Goal: Task Accomplishment & Management: Use online tool/utility

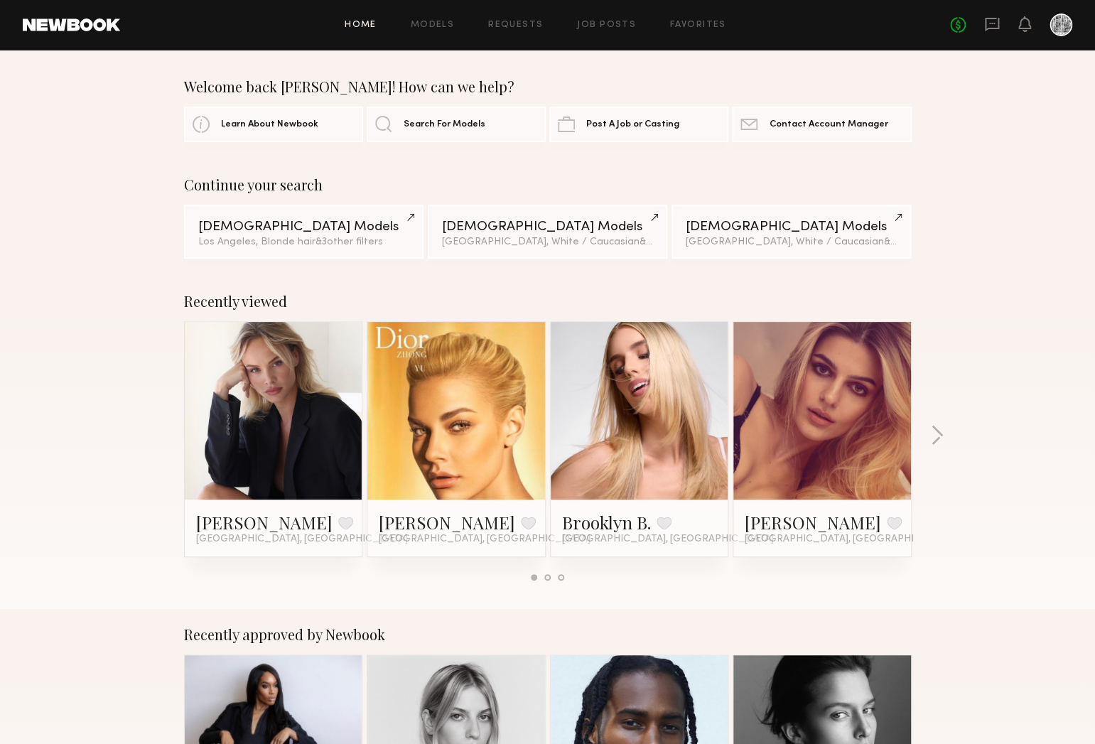
click at [605, 19] on div "Home Models Requests Job Posts Favorites Sign Out No fees up to $5,000" at bounding box center [596, 24] width 952 height 23
click at [605, 24] on link "Job Posts" at bounding box center [606, 25] width 59 height 9
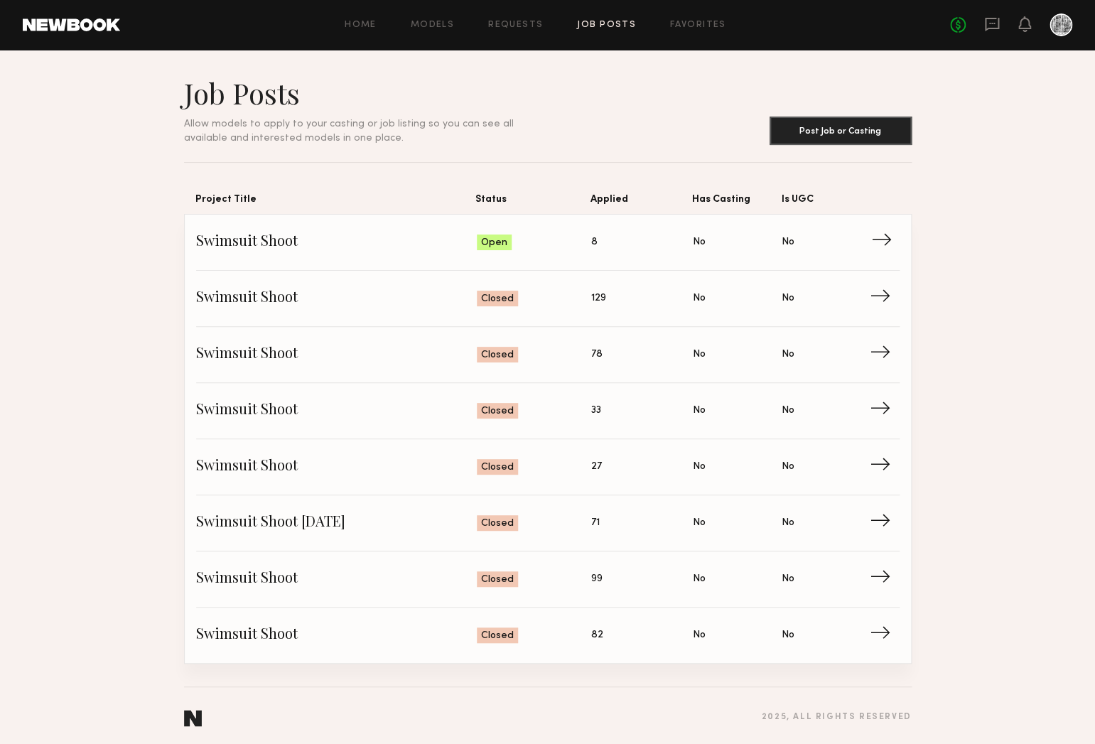
click at [445, 238] on span "Swimsuit Shoot" at bounding box center [336, 242] width 281 height 21
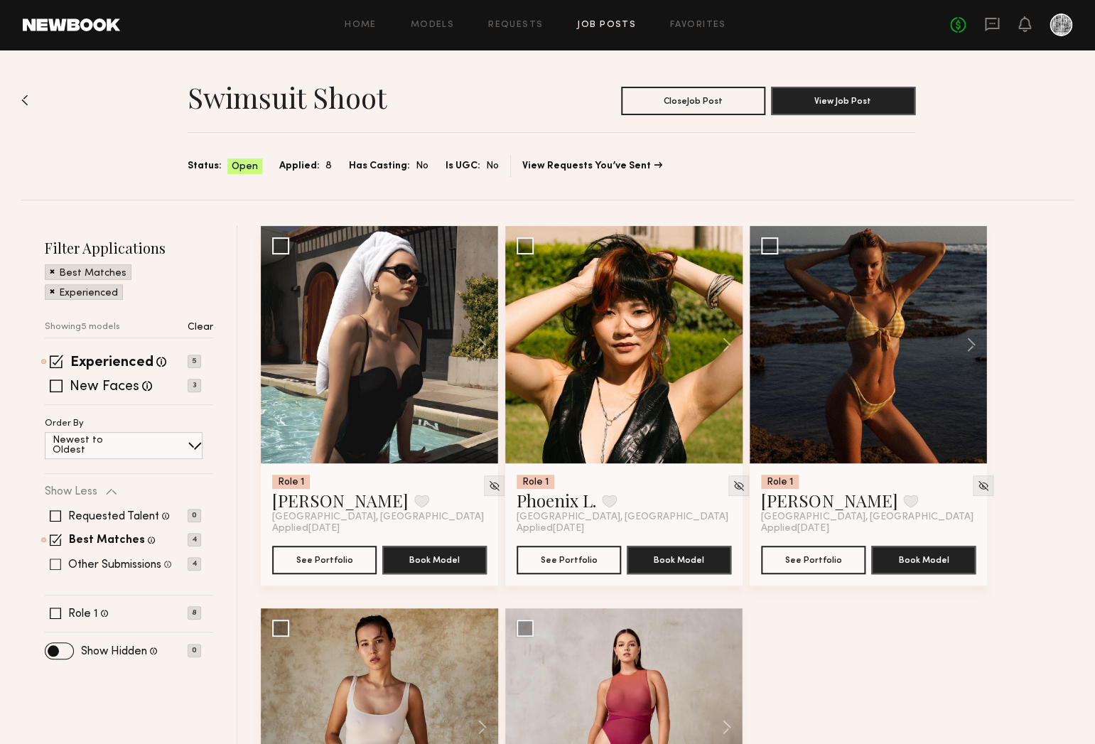
click at [58, 563] on span at bounding box center [55, 563] width 11 height 11
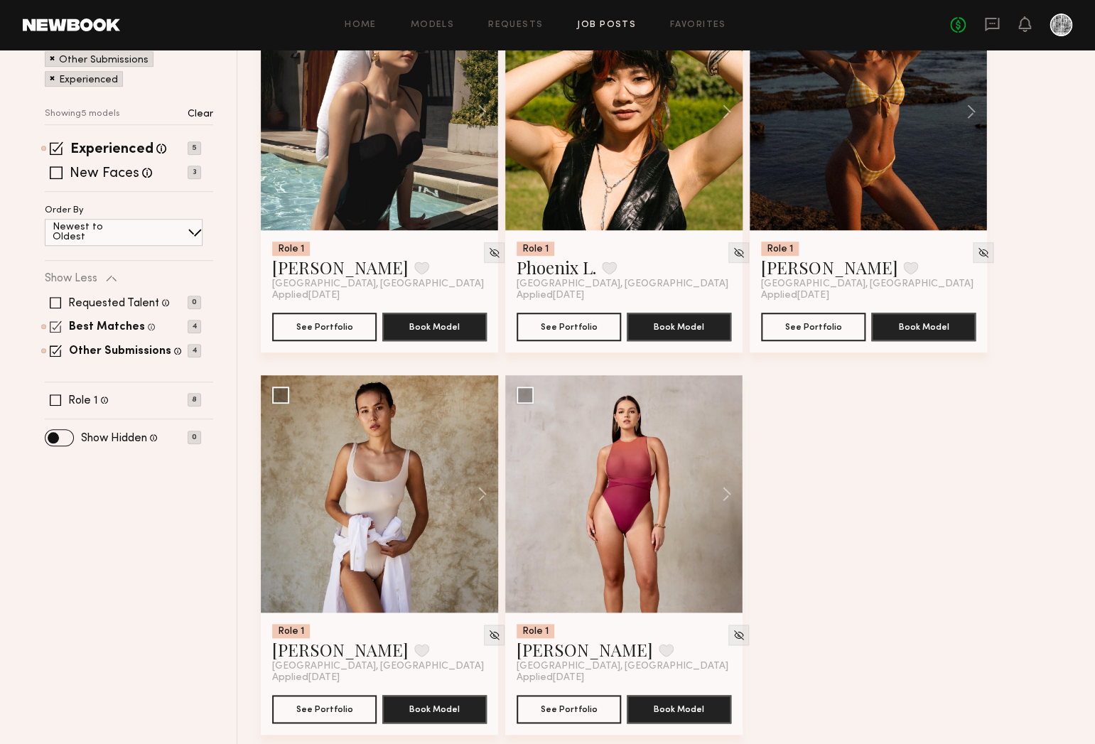
scroll to position [247, 0]
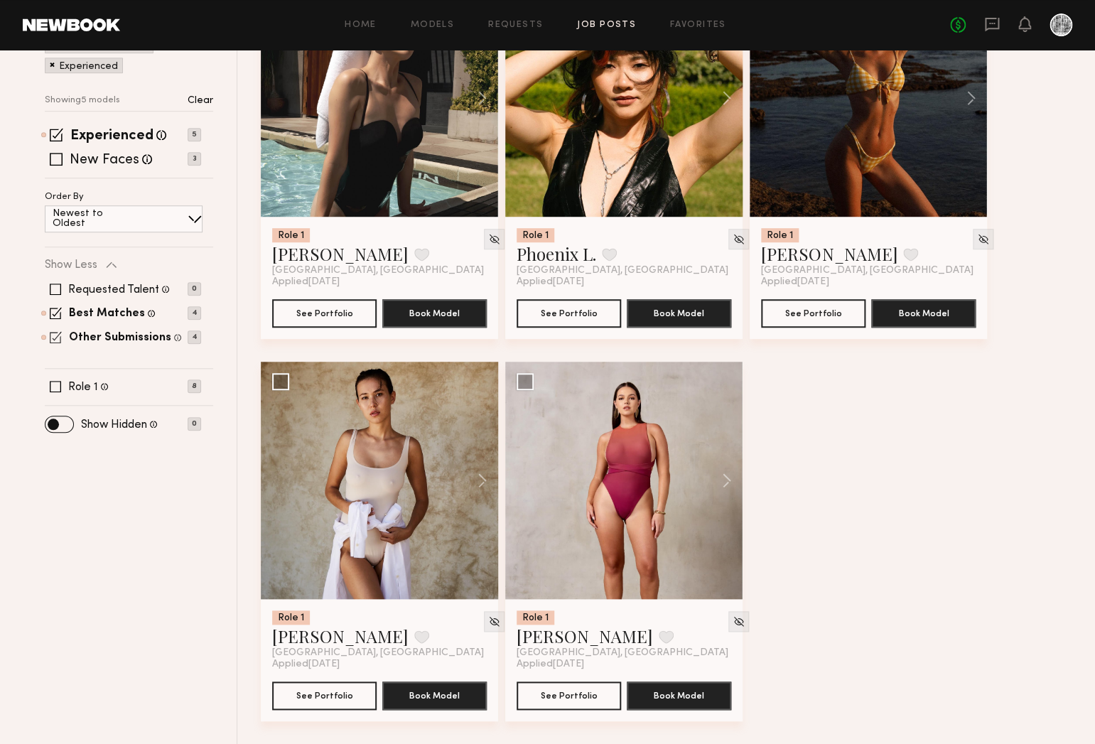
click at [56, 312] on span at bounding box center [56, 313] width 12 height 12
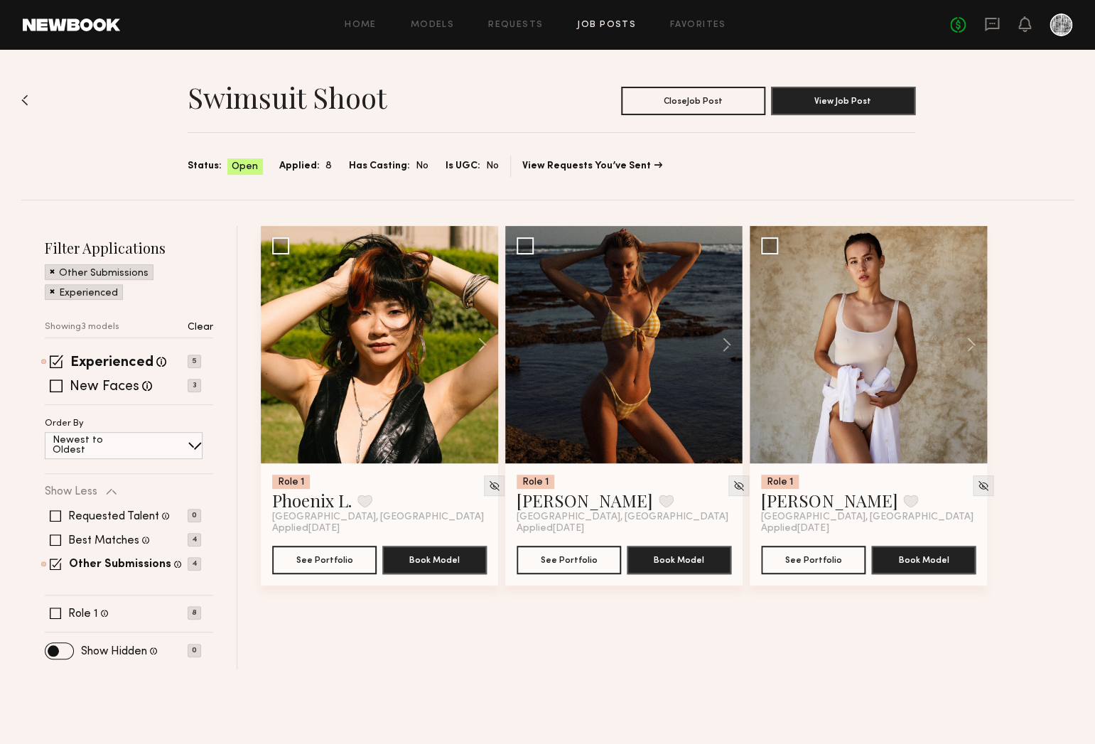
scroll to position [0, 0]
click at [60, 543] on span at bounding box center [55, 539] width 11 height 11
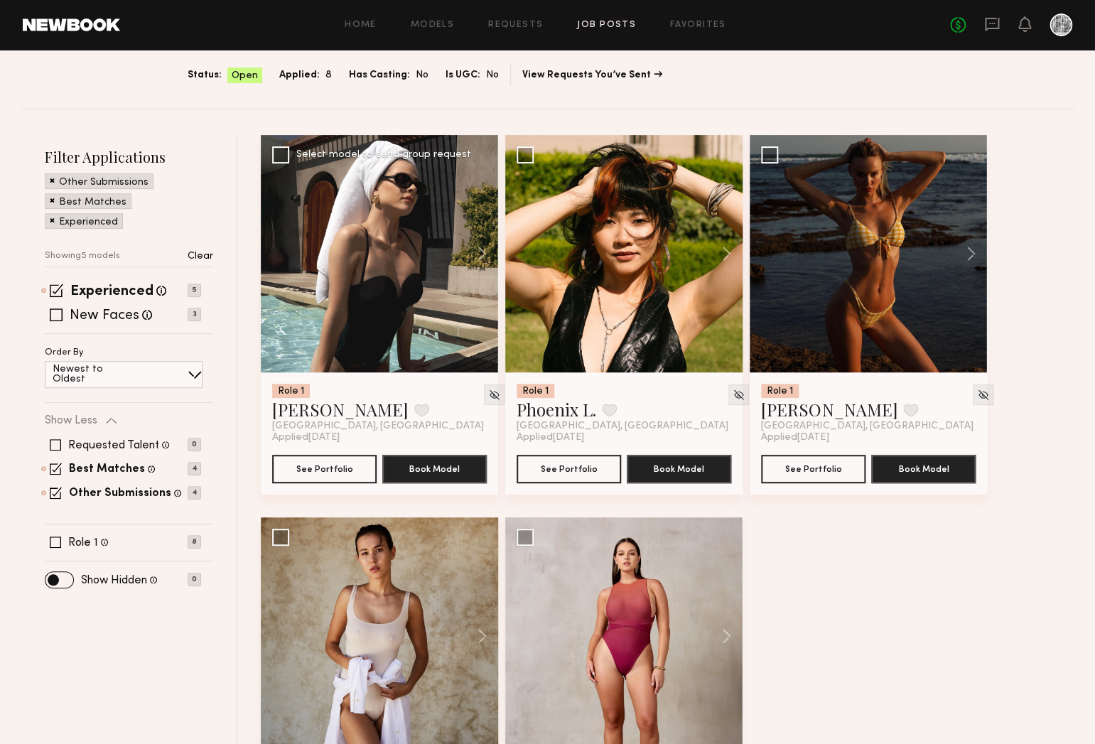
scroll to position [89, 0]
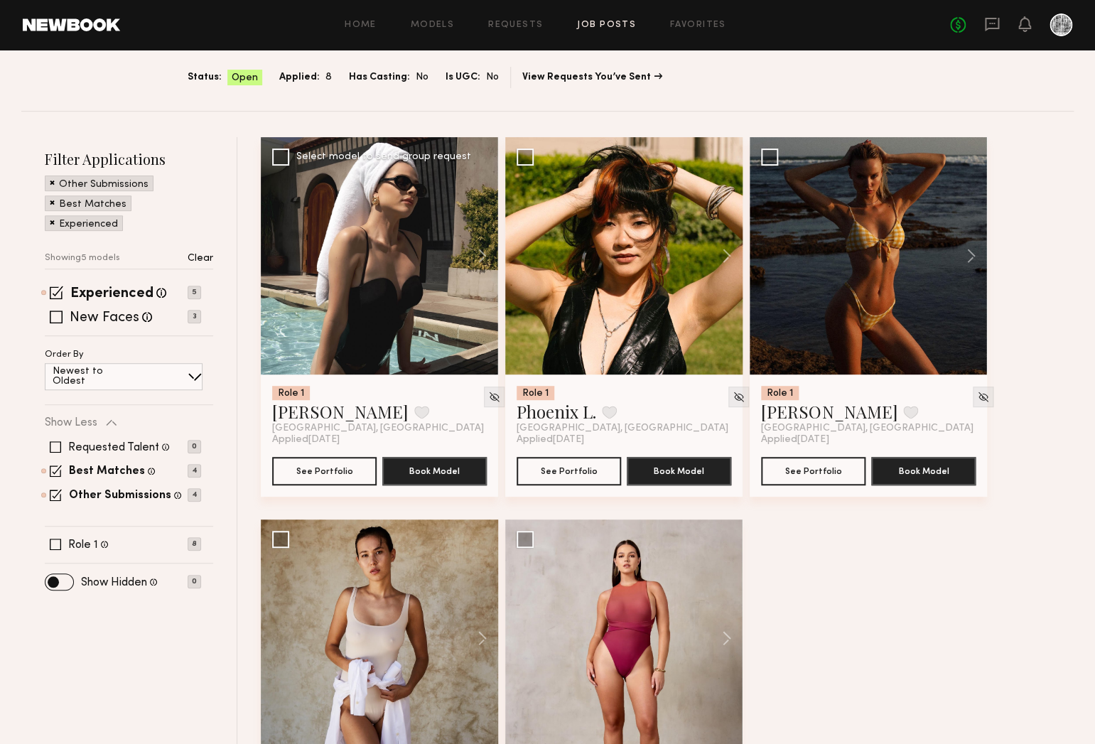
click at [350, 313] on div at bounding box center [379, 255] width 237 height 237
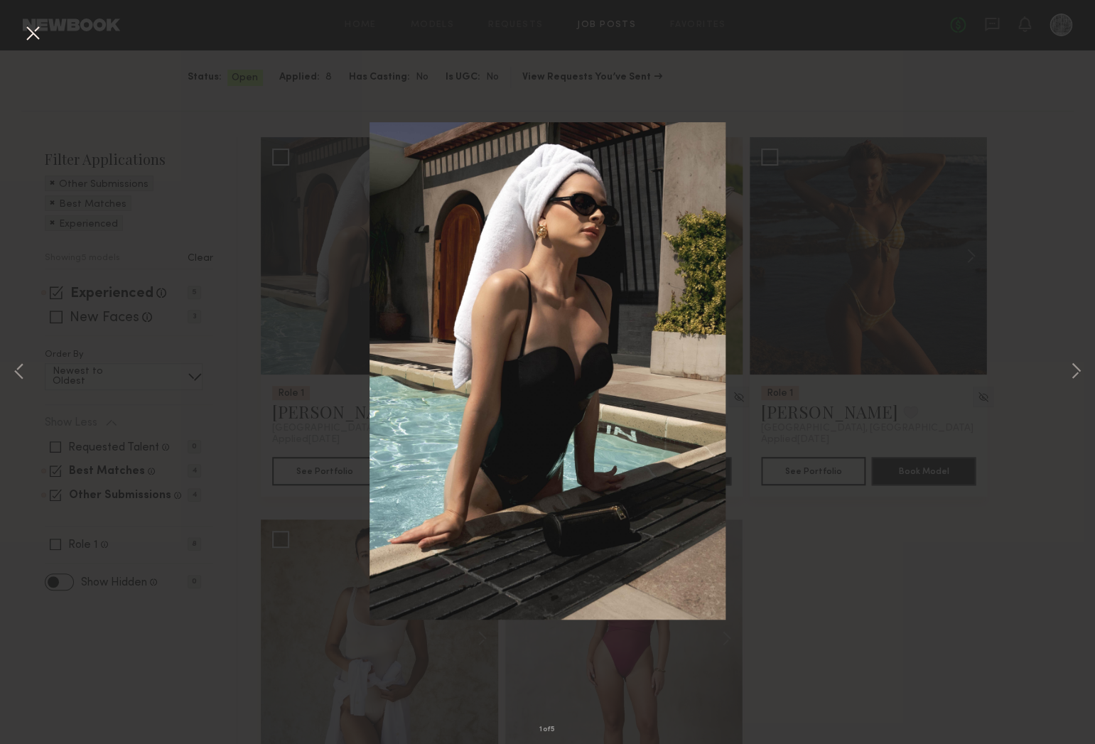
click at [1049, 368] on div "1 of 5" at bounding box center [547, 372] width 1095 height 744
click at [1075, 372] on button at bounding box center [1075, 372] width 17 height 595
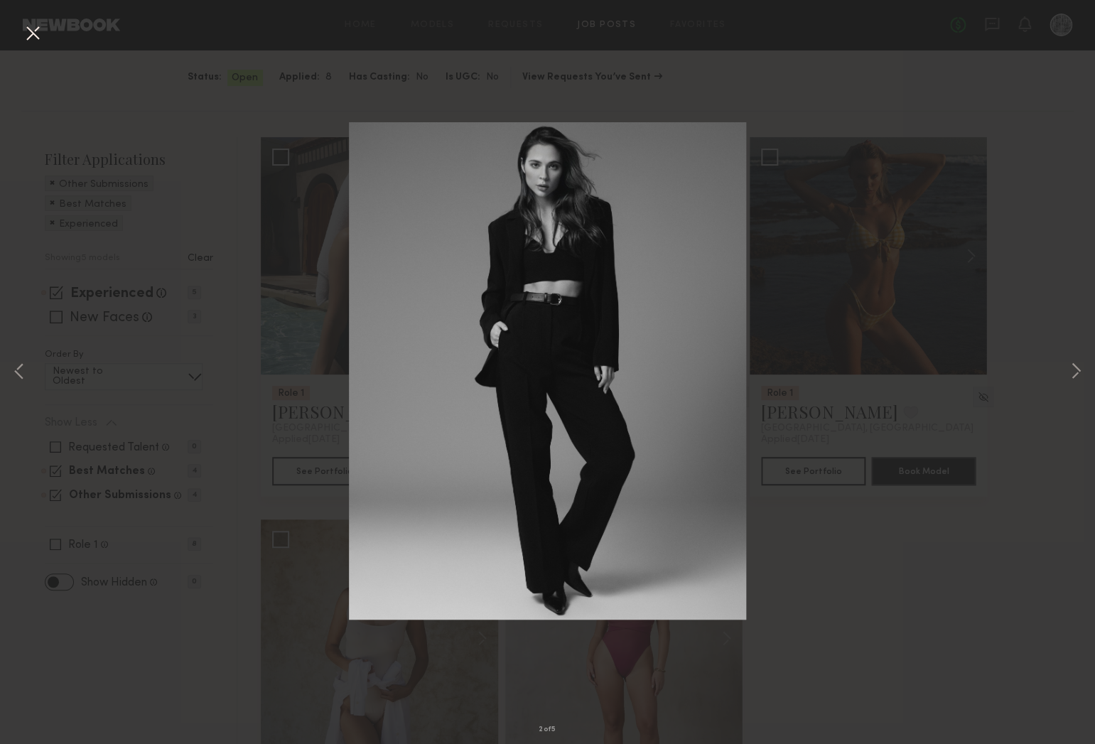
click at [1004, 131] on div "2 of 5" at bounding box center [547, 372] width 1095 height 744
click at [578, 144] on img at bounding box center [548, 370] width 398 height 497
click at [476, 326] on img at bounding box center [548, 370] width 398 height 497
click at [244, 359] on div "2 of 5" at bounding box center [547, 372] width 1095 height 744
click at [43, 34] on button at bounding box center [32, 34] width 23 height 26
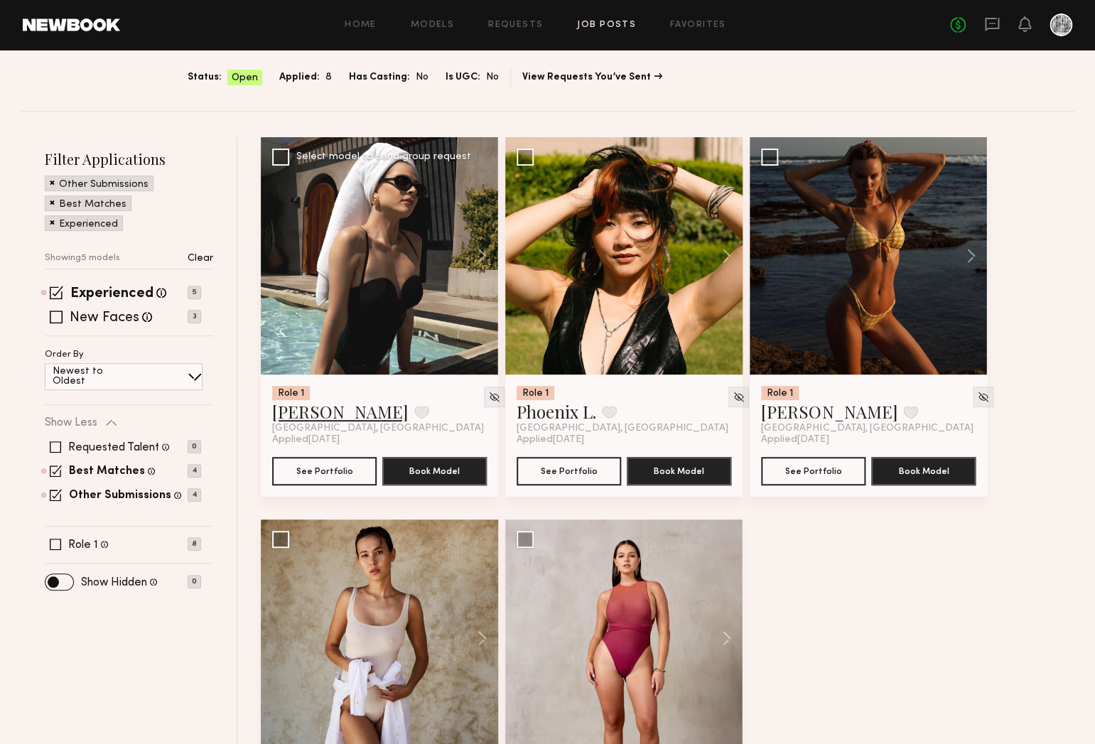
click at [311, 417] on link "[PERSON_NAME]" at bounding box center [340, 411] width 136 height 23
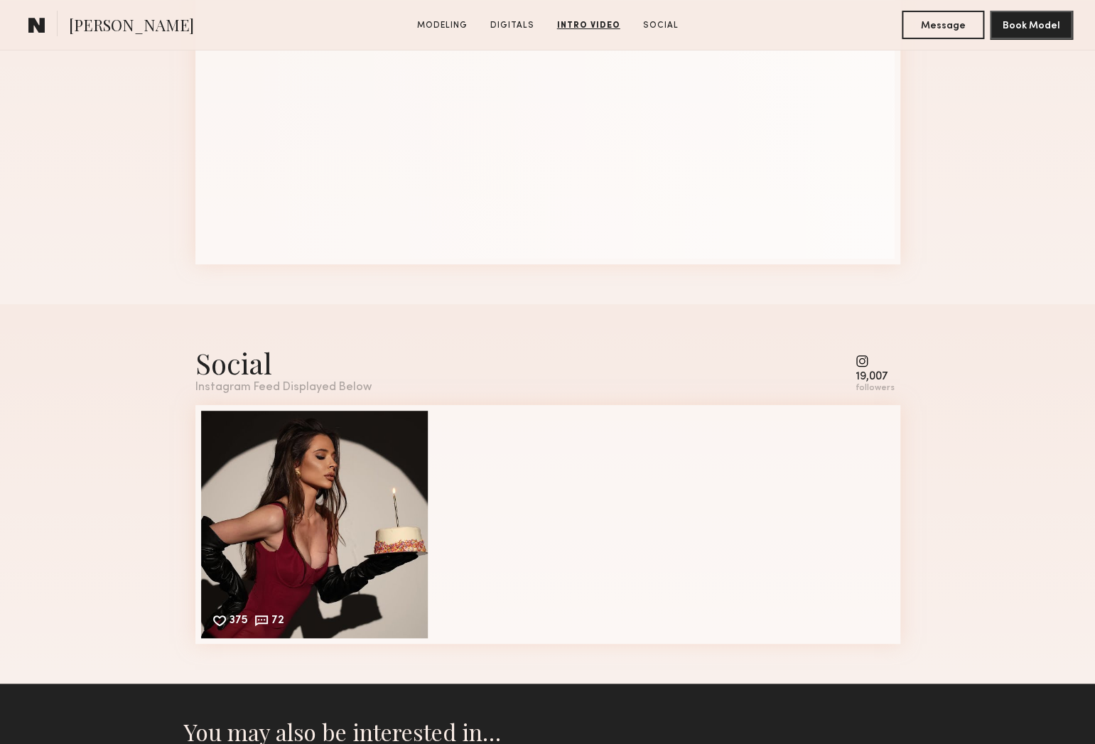
scroll to position [2776, 0]
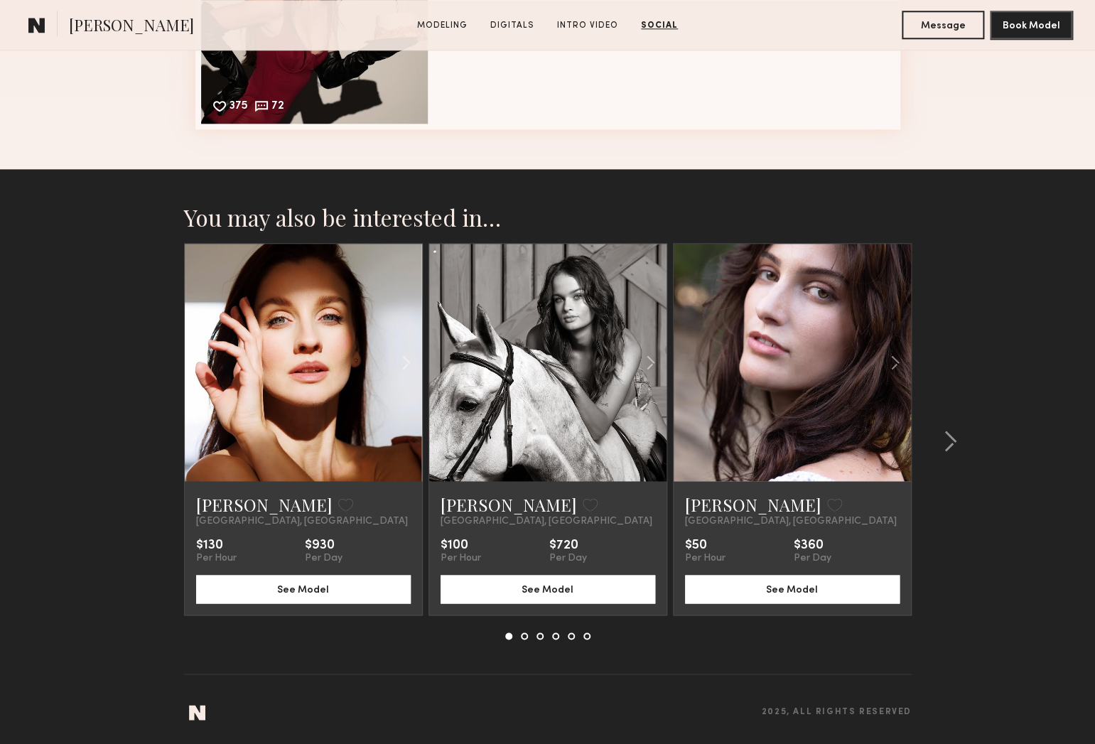
click at [789, 376] on link at bounding box center [792, 362] width 81 height 237
